Goal: Task Accomplishment & Management: Manage account settings

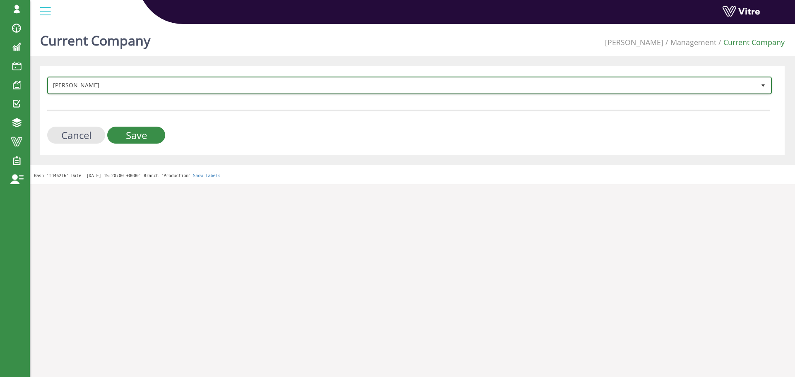
click at [86, 84] on span "Adama" at bounding box center [401, 85] width 707 height 15
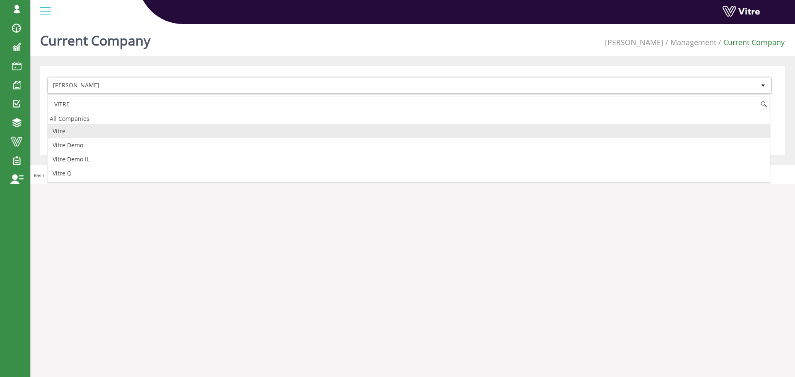
drag, startPoint x: 83, startPoint y: 99, endPoint x: 49, endPoint y: 100, distance: 34.4
click at [49, 100] on input "VITRE" at bounding box center [409, 104] width 722 height 16
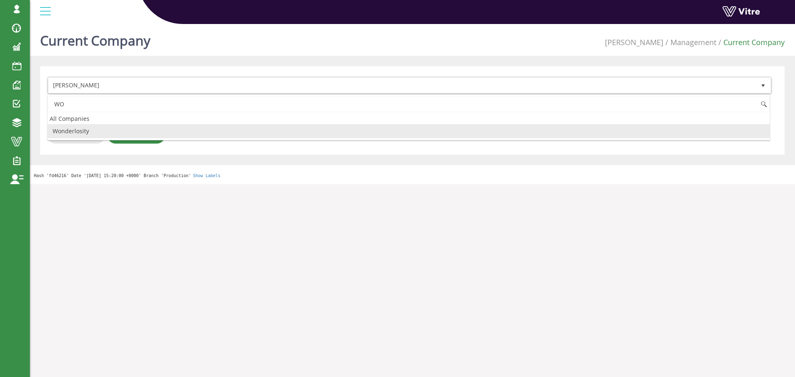
click at [89, 130] on li "Wonderlosity" at bounding box center [409, 131] width 722 height 14
type input "WO"
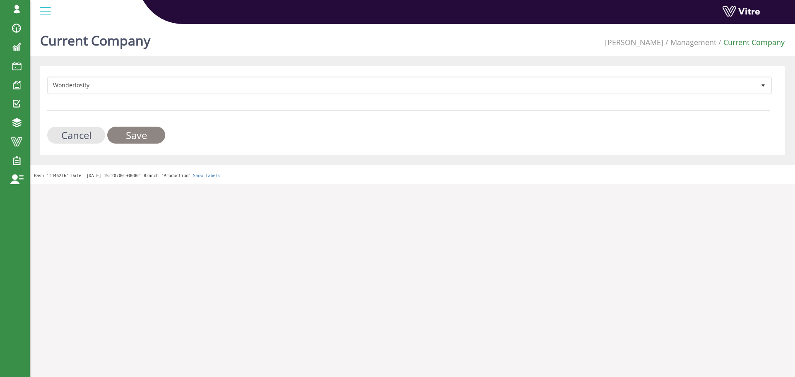
click at [135, 128] on input "Save" at bounding box center [136, 135] width 58 height 17
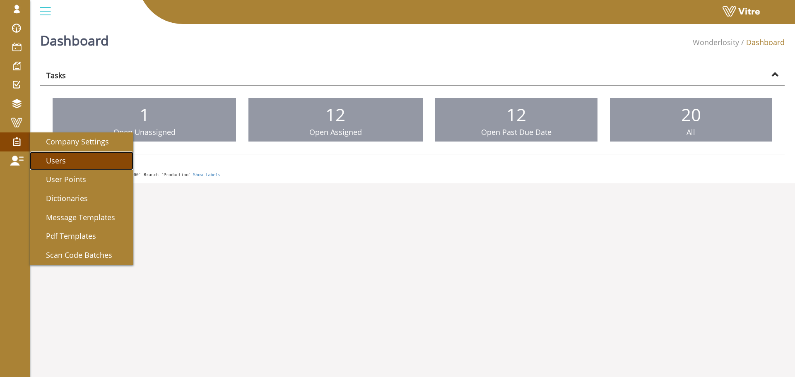
click at [67, 155] on link "Users" at bounding box center [82, 161] width 104 height 19
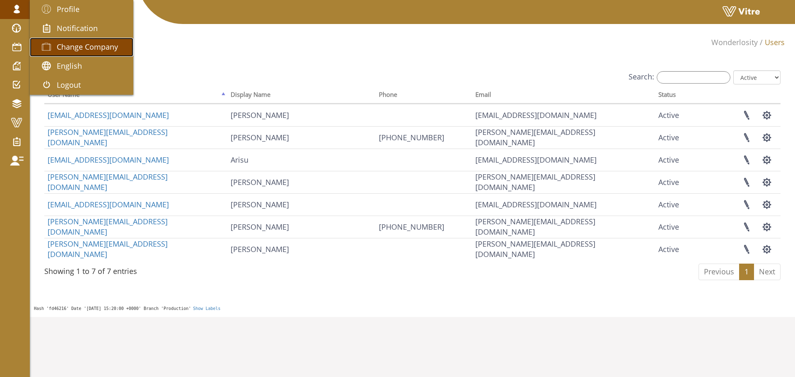
click at [68, 43] on span "Change Company" at bounding box center [87, 47] width 61 height 10
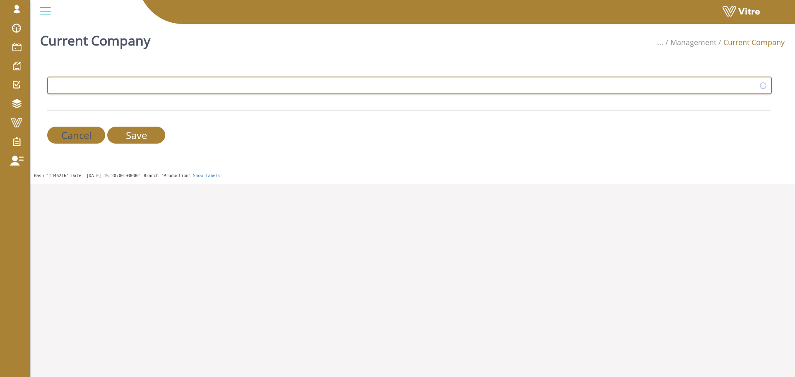
click at [153, 88] on span at bounding box center [401, 85] width 707 height 15
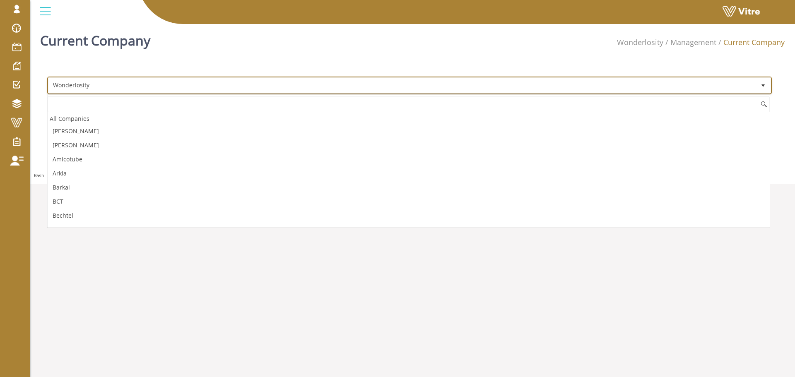
scroll to position [1180, 0]
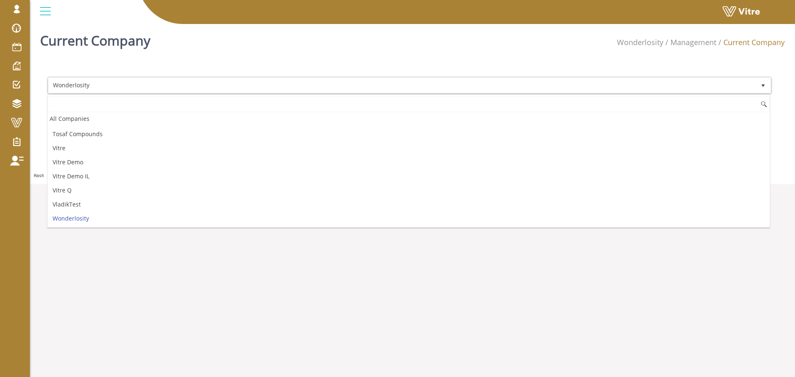
type input "ע"
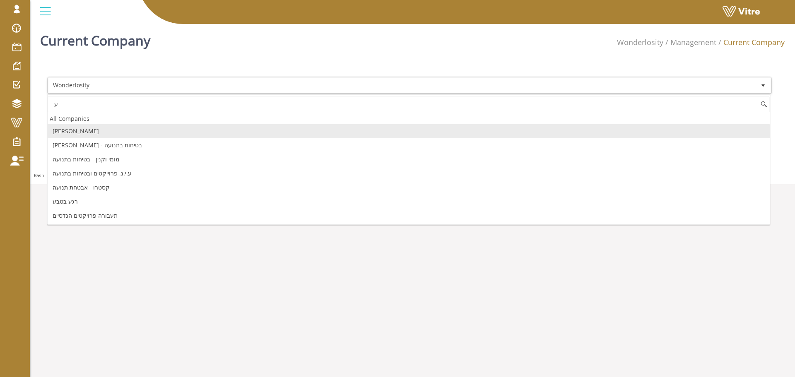
scroll to position [0, 0]
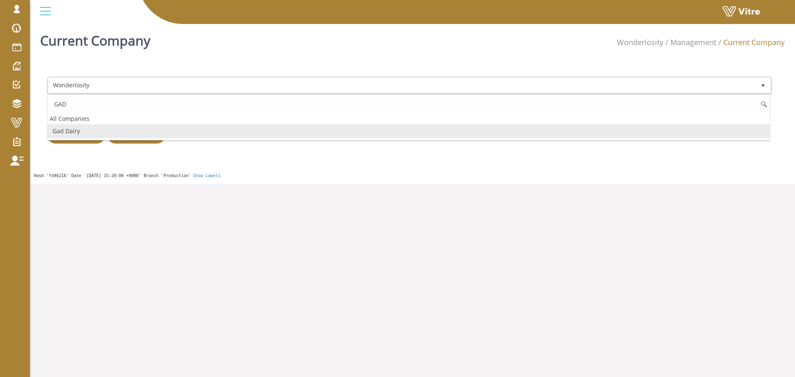
click at [190, 130] on li "Gad Dairy" at bounding box center [409, 131] width 722 height 14
type input "GAD"
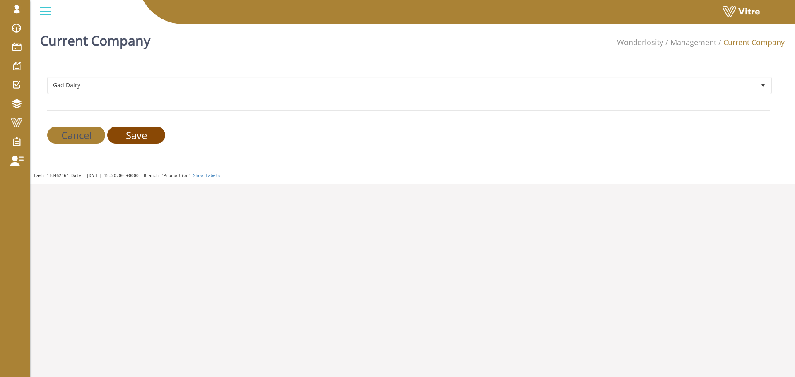
click at [149, 137] on input "Save" at bounding box center [136, 135] width 58 height 17
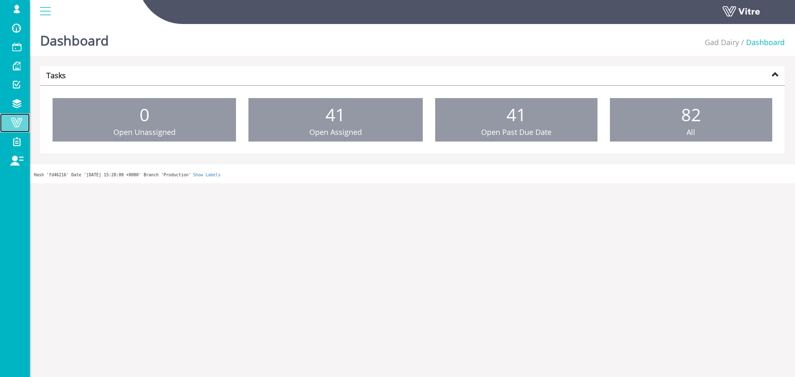
click at [15, 120] on span at bounding box center [16, 123] width 21 height 10
